Goal: Information Seeking & Learning: Learn about a topic

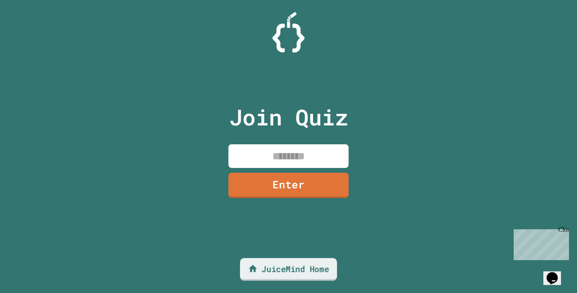
click at [286, 269] on link "JuiceMind Home" at bounding box center [288, 269] width 97 height 23
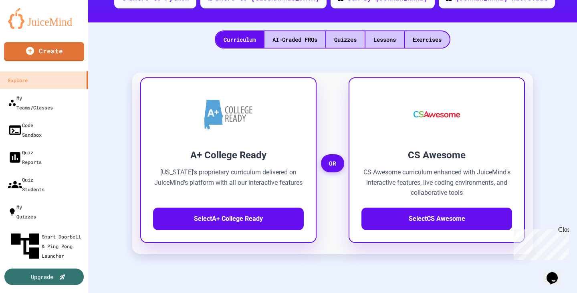
scroll to position [200, 0]
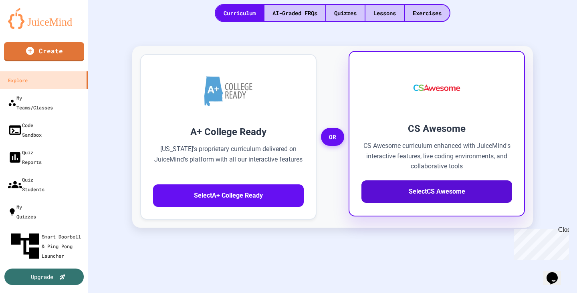
click at [437, 180] on button "Select CS Awesome" at bounding box center [437, 191] width 151 height 22
